Goal: Check status: Check status

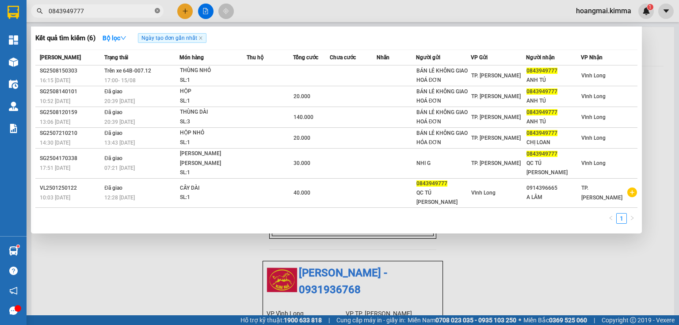
click at [155, 10] on icon "close-circle" at bounding box center [157, 10] width 5 height 5
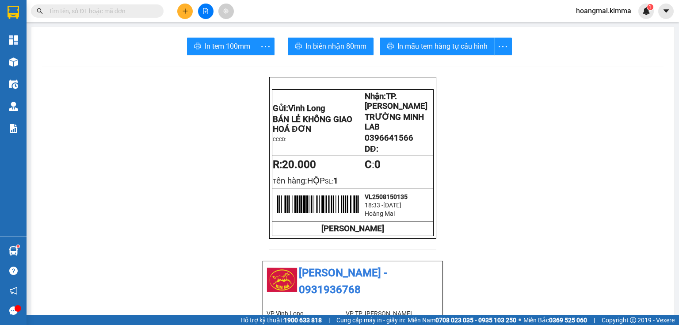
click at [207, 11] on icon "file-add" at bounding box center [205, 11] width 6 height 6
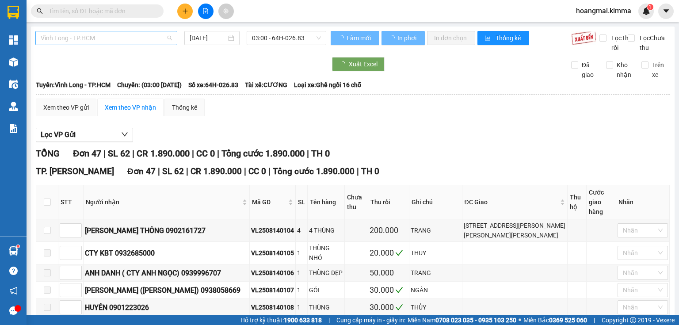
click at [80, 38] on span "Vĩnh Long - TP.HCM" at bounding box center [106, 37] width 131 height 13
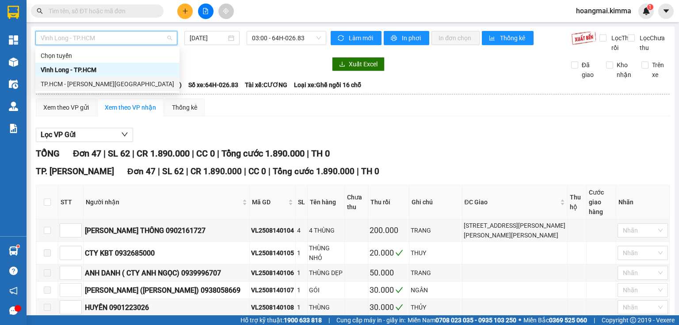
click at [78, 85] on div "TP.HCM - [PERSON_NAME][GEOGRAPHIC_DATA]" at bounding box center [107, 84] width 133 height 10
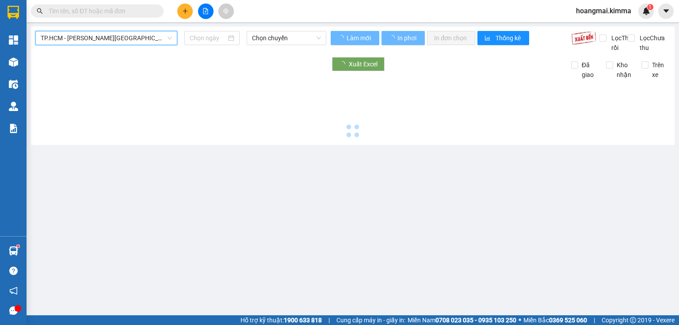
type input "[DATE]"
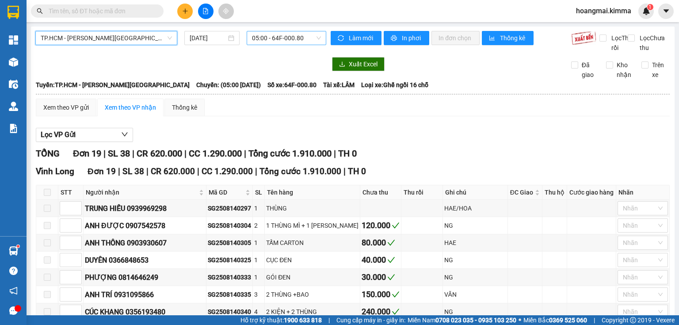
click at [261, 41] on span "05:00 - 64F-000.80" at bounding box center [286, 37] width 69 height 13
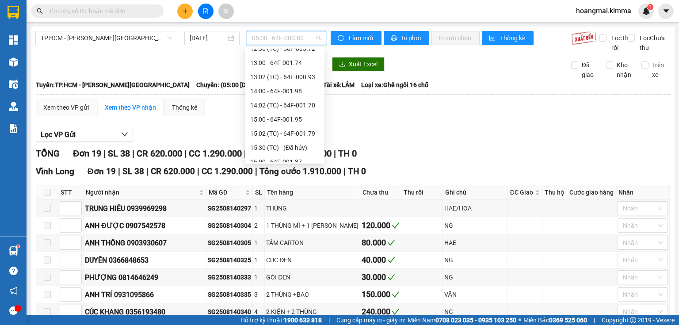
scroll to position [247, 0]
click at [286, 131] on div "17:00 - 64B-007.12" at bounding box center [284, 134] width 69 height 10
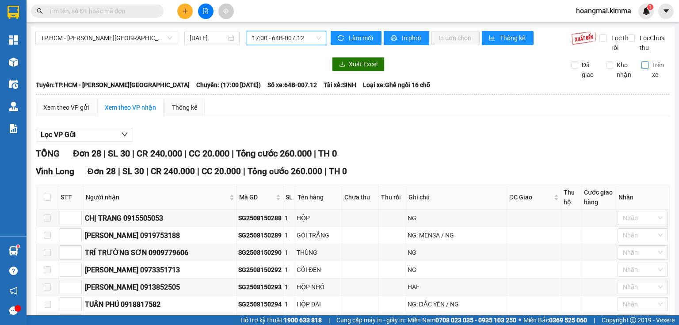
click at [641, 68] on input "Trên xe" at bounding box center [644, 64] width 7 height 7
checkbox input "true"
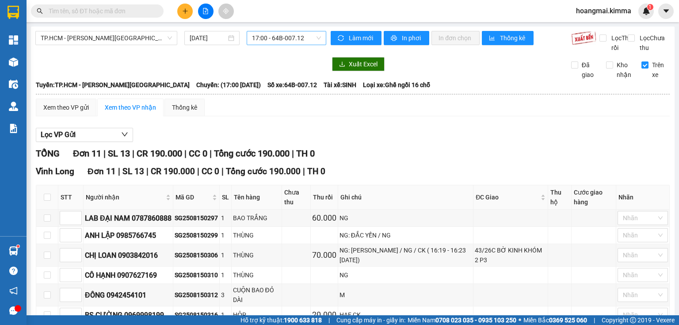
click at [291, 40] on span "17:00 - 64B-007.12" at bounding box center [286, 37] width 69 height 13
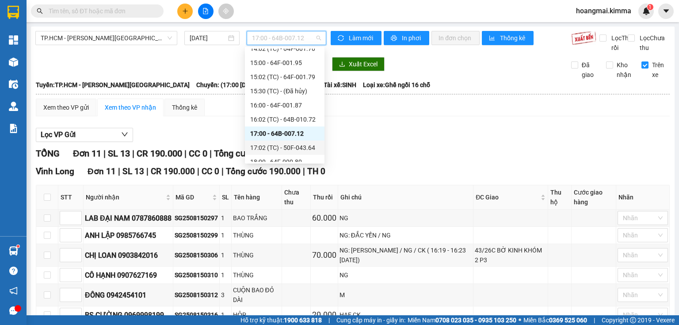
scroll to position [283, 0]
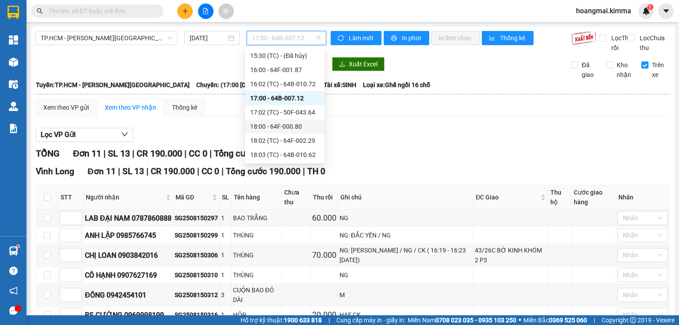
click at [286, 127] on div "18:00 - 64F-000.80" at bounding box center [284, 127] width 69 height 10
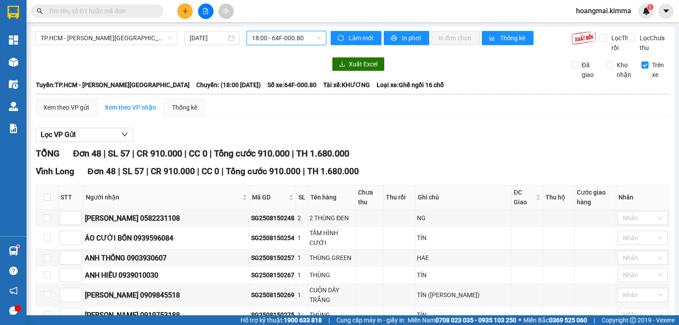
click at [305, 44] on span "18:00 - 64F-000.80" at bounding box center [286, 37] width 69 height 13
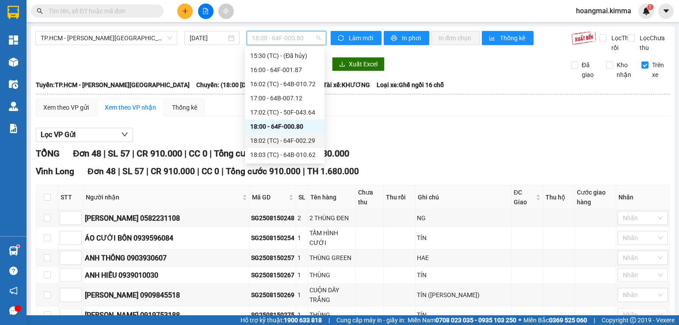
scroll to position [325, 0]
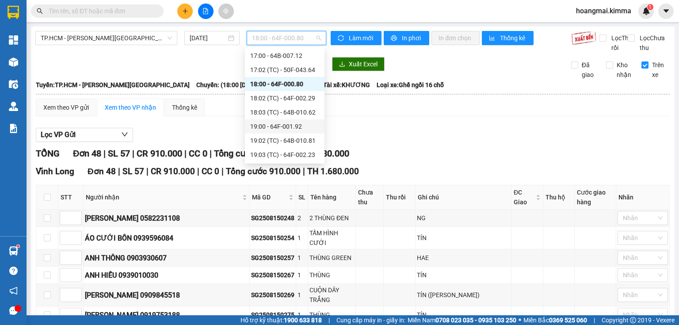
click at [283, 126] on div "19:00 - 64F-001.92" at bounding box center [284, 127] width 69 height 10
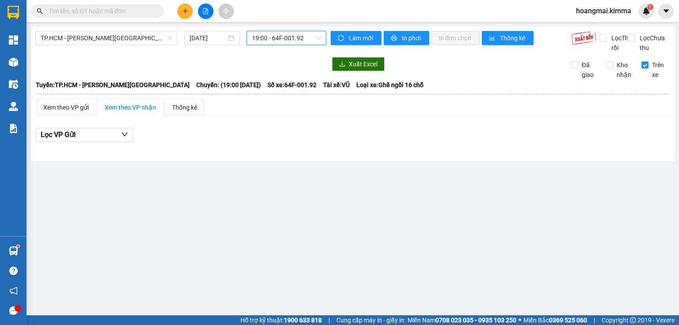
click at [288, 35] on span "19:00 - 64F-001.92" at bounding box center [286, 37] width 69 height 13
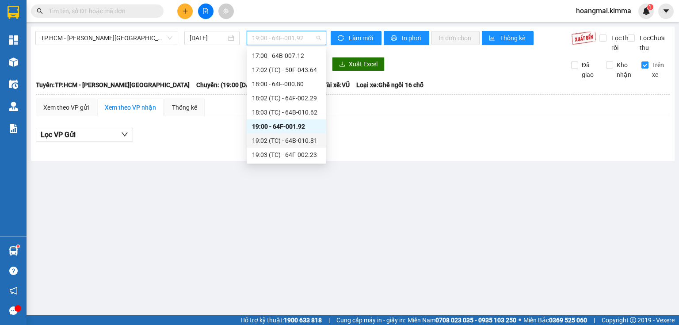
click at [297, 139] on div "19:02 (TC) - 64B-010.81" at bounding box center [286, 141] width 69 height 10
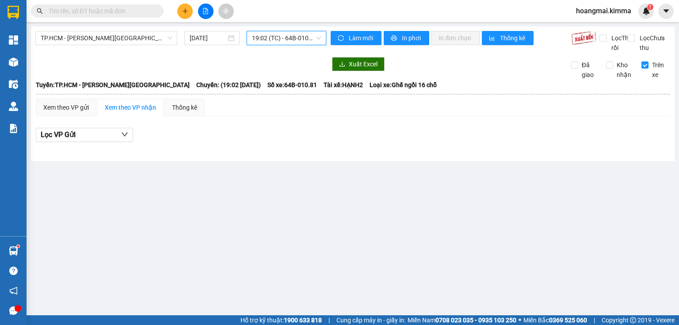
click at [293, 34] on span "19:02 (TC) - 64B-010.81" at bounding box center [286, 37] width 69 height 13
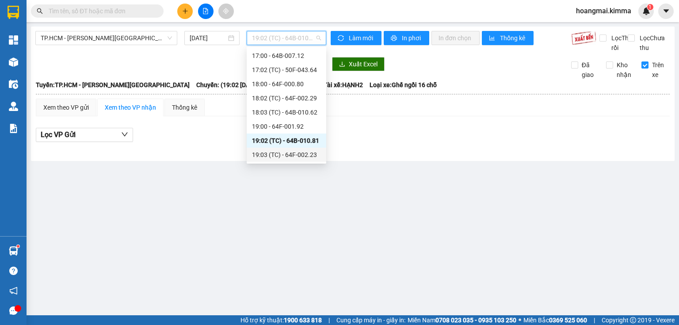
click at [299, 156] on div "19:03 (TC) - 64F-002.23" at bounding box center [286, 155] width 69 height 10
click at [297, 38] on span "19:03 (TC) - 64F-002.23" at bounding box center [286, 37] width 69 height 13
click at [278, 129] on div "19:00 - 64F-001.92" at bounding box center [286, 127] width 69 height 10
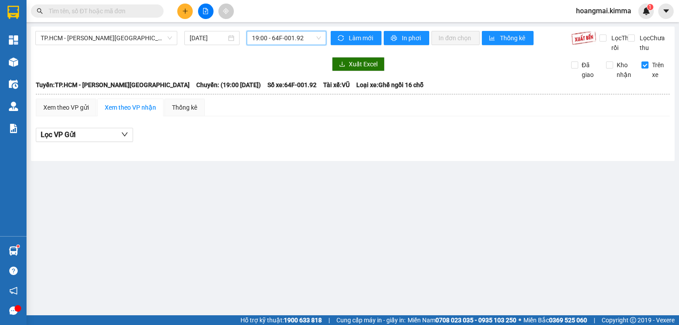
click at [297, 42] on span "19:00 - 64F-001.92" at bounding box center [286, 37] width 69 height 13
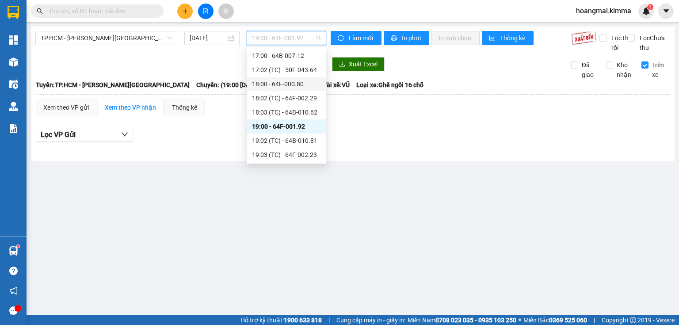
click at [288, 83] on div "18:00 - 64F-000.80" at bounding box center [286, 84] width 69 height 10
